Goal: Task Accomplishment & Management: Manage account settings

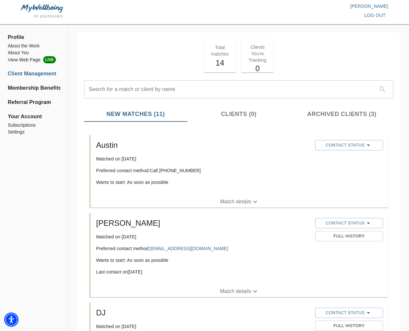
click at [244, 205] on p "Match details" at bounding box center [235, 202] width 31 height 8
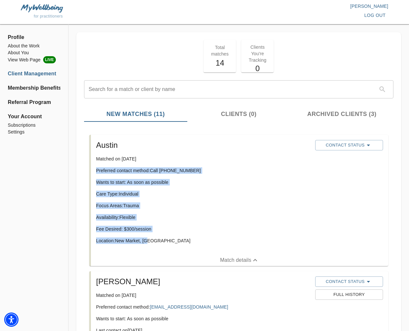
drag, startPoint x: 154, startPoint y: 241, endPoint x: 90, endPoint y: 170, distance: 95.4
click at [90, 170] on div "Austin Matched on [DATE] Preferred contact method: Call [PHONE_NUMBER] Wants to…" at bounding box center [238, 200] width 299 height 131
copy div "Preferred contact method: Call [PHONE_NUMBER] Wants to start: As soon as possib…"
click at [350, 146] on span "Contact Status" at bounding box center [349, 145] width 61 height 8
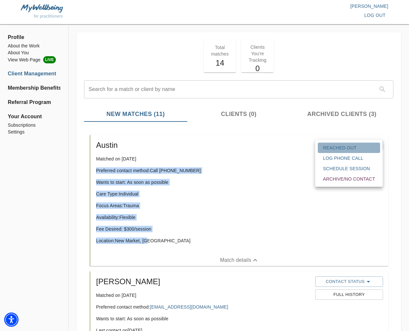
click at [327, 149] on span "Reached Out" at bounding box center [349, 147] width 52 height 6
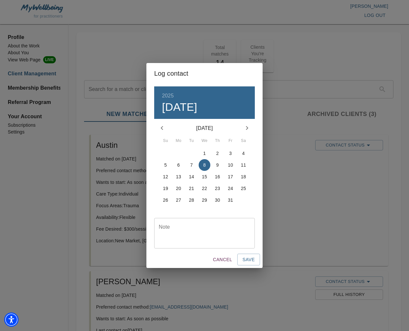
click at [194, 223] on div "Note" at bounding box center [204, 233] width 101 height 31
type textarea "tried calling, no answer"
click at [248, 261] on span "Save" at bounding box center [249, 260] width 12 height 8
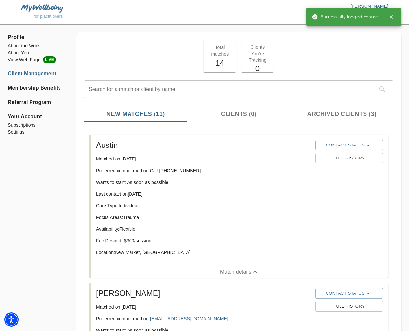
click at [394, 18] on icon "button" at bounding box center [391, 17] width 6 height 6
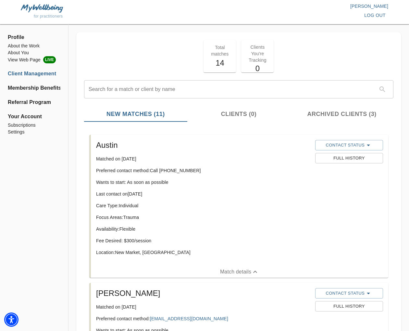
click at [381, 15] on span "log out" at bounding box center [374, 15] width 21 height 8
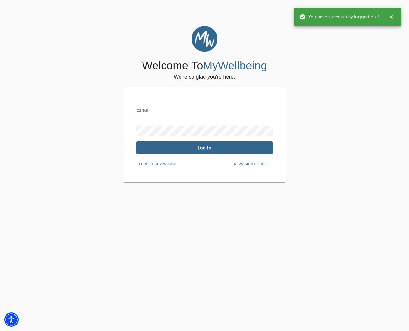
type input "[EMAIL_ADDRESS][DOMAIN_NAME]"
